Goal: Transaction & Acquisition: Purchase product/service

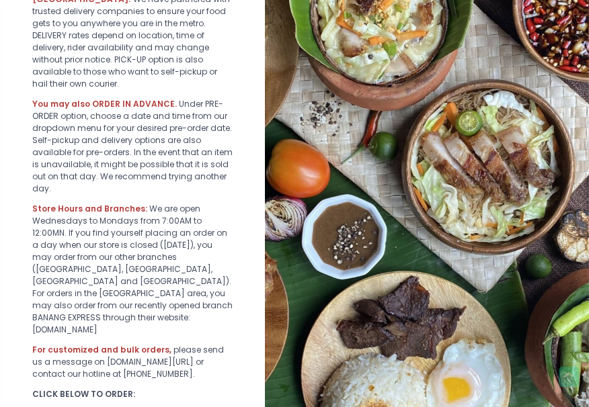
scroll to position [516, 0]
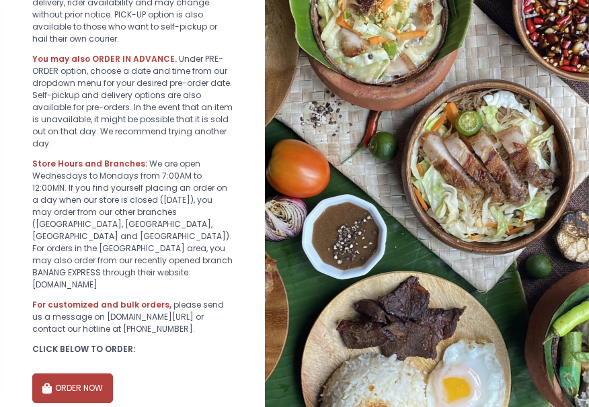
click at [75, 374] on button "ORDER NOW" at bounding box center [72, 389] width 81 height 30
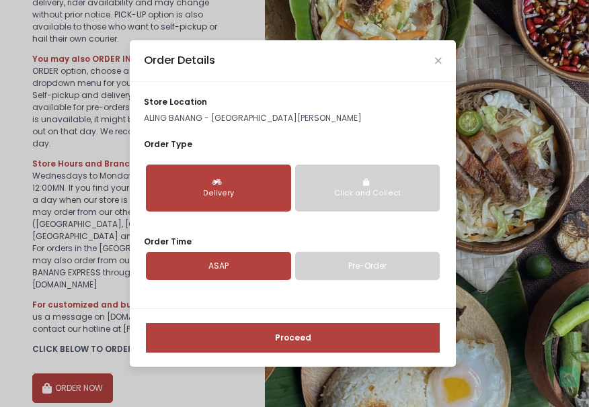
click at [292, 337] on button "Proceed" at bounding box center [293, 338] width 294 height 30
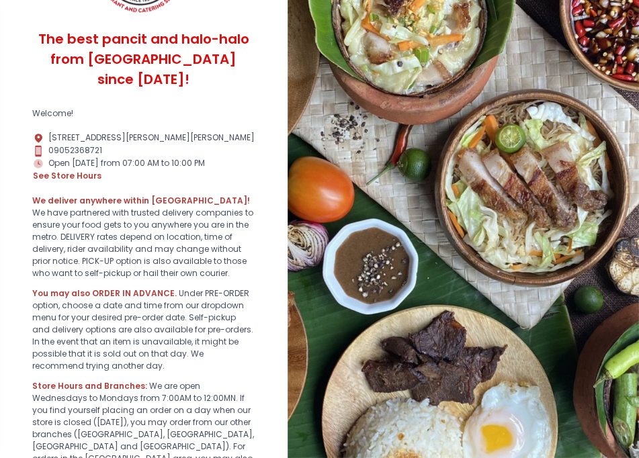
scroll to position [489, 0]
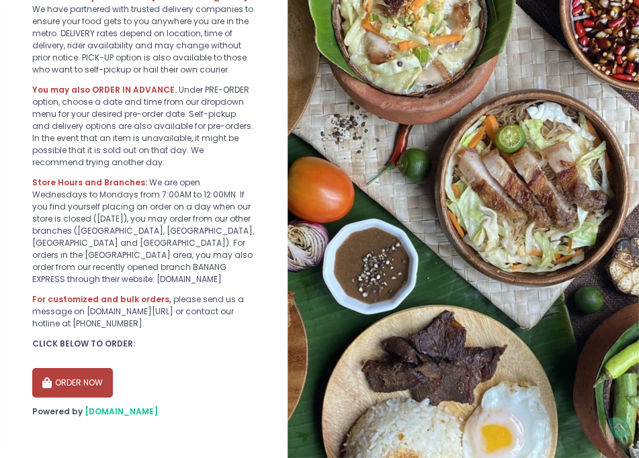
click at [46, 380] on icon "button" at bounding box center [48, 383] width 12 height 11
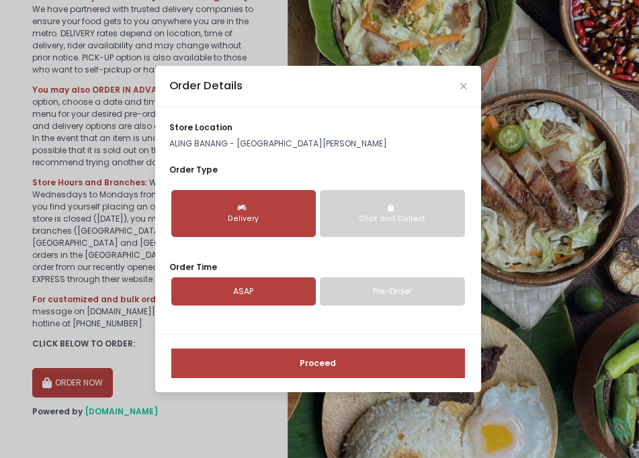
click at [306, 368] on button "Proceed" at bounding box center [318, 364] width 294 height 30
